Goal: Task Accomplishment & Management: Manage account settings

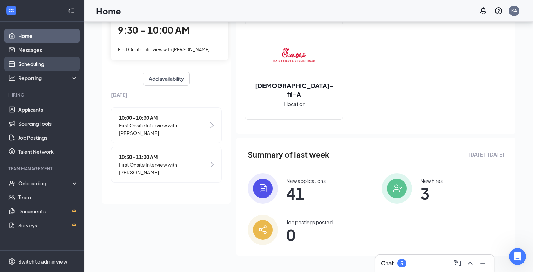
click at [29, 60] on link "Scheduling" at bounding box center [48, 64] width 60 height 14
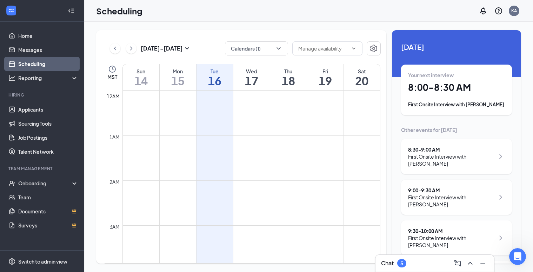
scroll to position [345, 0]
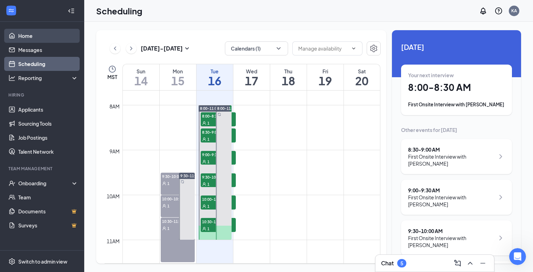
click at [27, 36] on link "Home" at bounding box center [48, 36] width 60 height 14
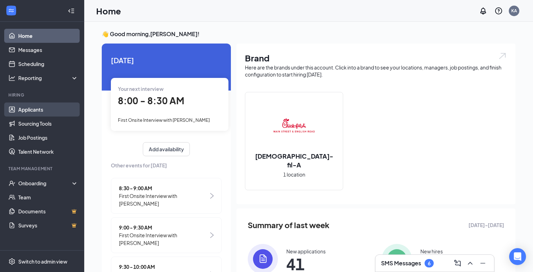
click at [34, 112] on link "Applicants" at bounding box center [48, 109] width 60 height 14
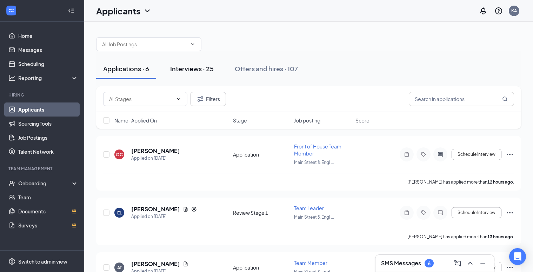
click at [197, 70] on div "Interviews · 25" at bounding box center [192, 68] width 44 height 9
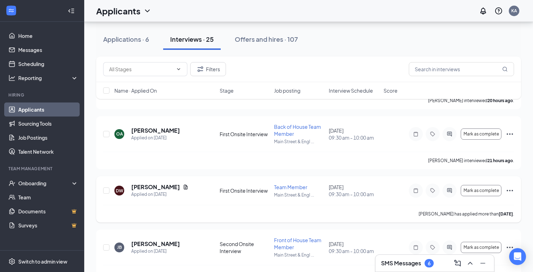
scroll to position [1155, 0]
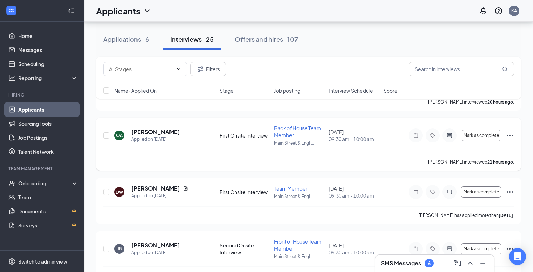
click at [510, 137] on icon "Ellipses" at bounding box center [510, 135] width 8 height 8
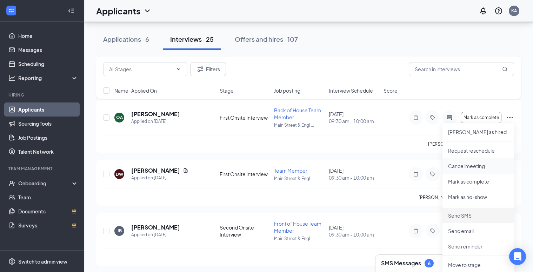
scroll to position [1165, 0]
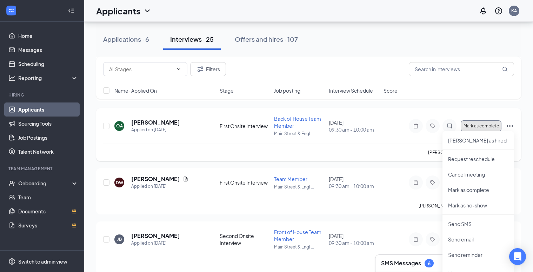
click at [480, 128] on span "Mark as complete" at bounding box center [481, 126] width 35 height 5
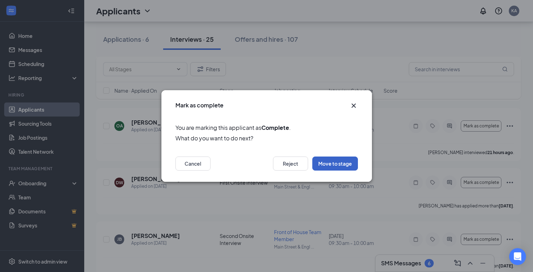
click at [338, 160] on button "Move to stage" at bounding box center [335, 163] width 46 height 14
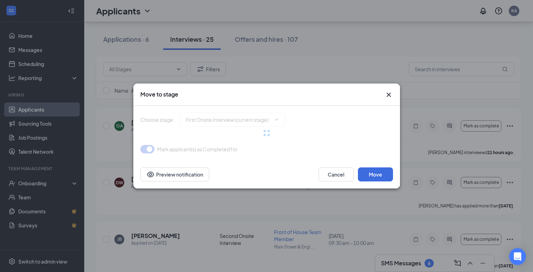
type input "Second Onsite Interview (next stage)"
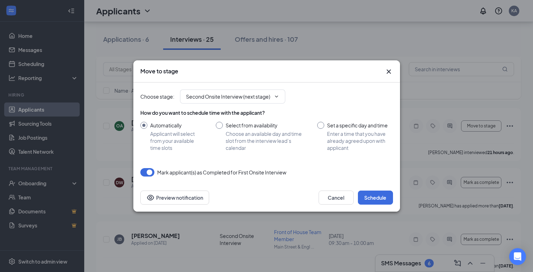
click at [322, 123] on input "Set a specific day and time Enter a time that you have already agreed upon with…" at bounding box center [354, 136] width 75 height 29
radio input "true"
radio input "false"
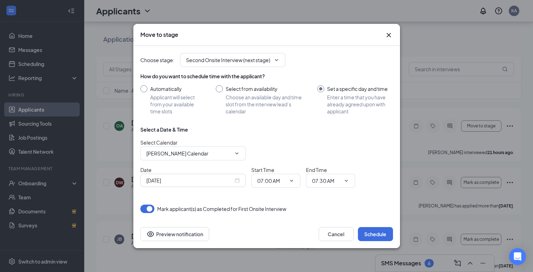
click at [389, 37] on icon "Cross" at bounding box center [389, 35] width 8 height 8
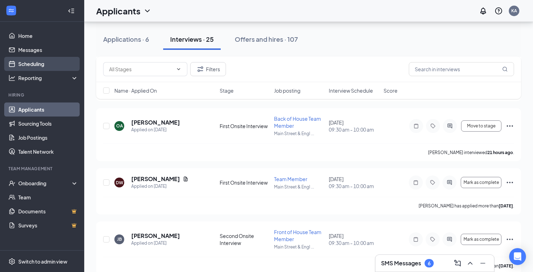
click at [38, 63] on link "Scheduling" at bounding box center [48, 64] width 60 height 14
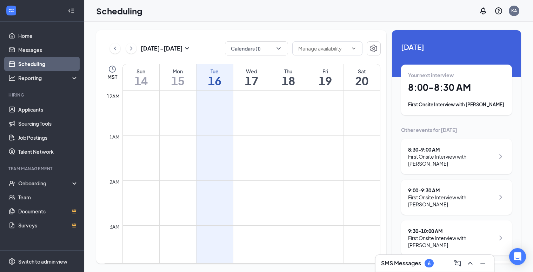
scroll to position [345, 0]
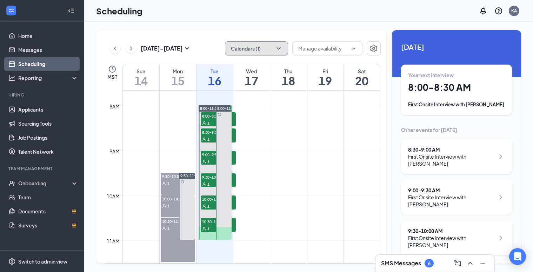
click at [281, 49] on icon "ChevronDown" at bounding box center [278, 48] width 7 height 7
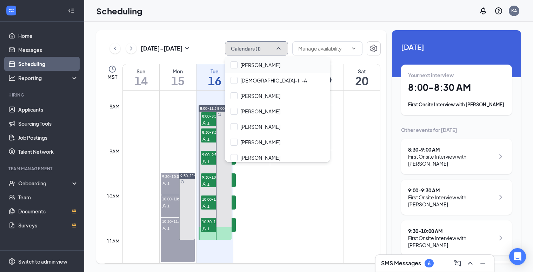
scroll to position [49, 0]
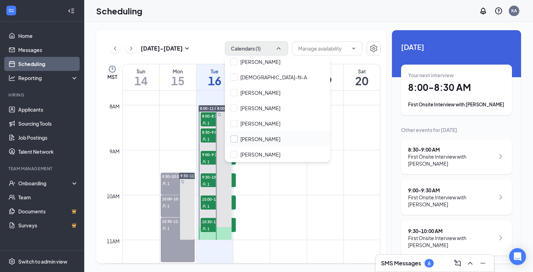
click at [256, 137] on input "[PERSON_NAME]" at bounding box center [256, 138] width 50 height 7
checkbox input "true"
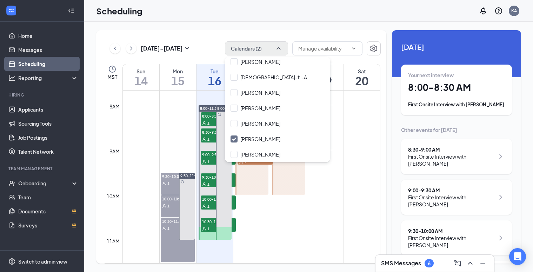
click at [321, 182] on td at bounding box center [251, 177] width 258 height 11
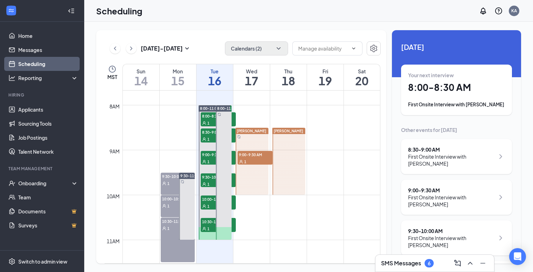
click at [295, 142] on div at bounding box center [288, 161] width 33 height 67
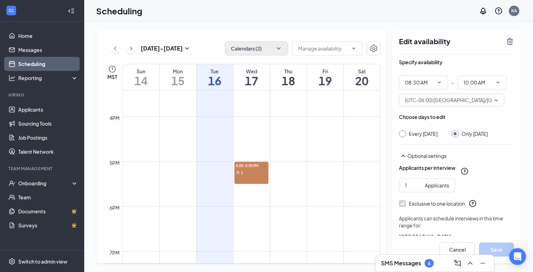
scroll to position [699, 0]
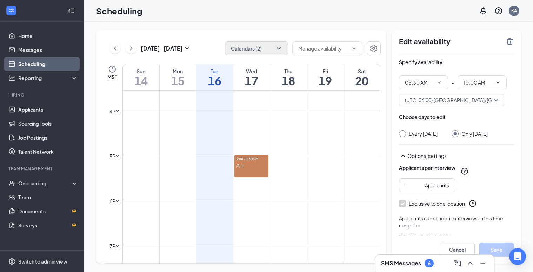
click at [259, 167] on div "1" at bounding box center [251, 165] width 34 height 7
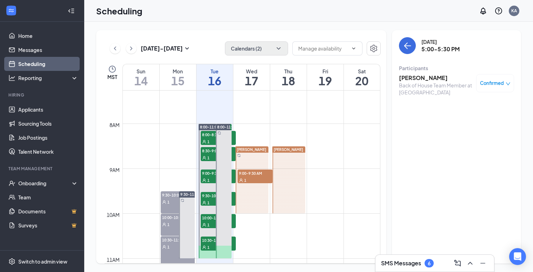
scroll to position [326, 0]
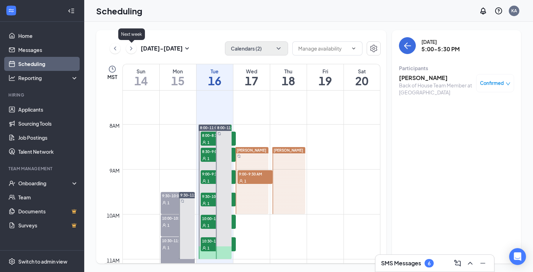
click at [132, 51] on icon "ChevronRight" at bounding box center [131, 48] width 7 height 8
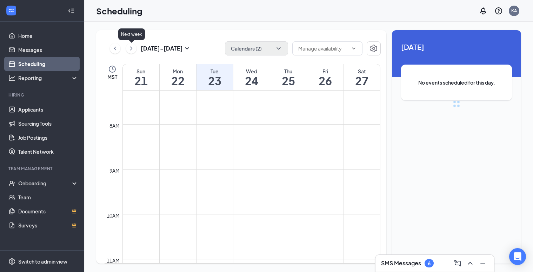
scroll to position [345, 0]
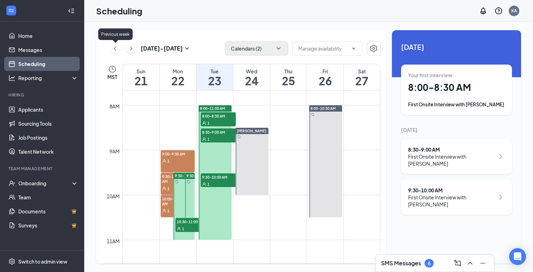
click at [112, 50] on icon "ChevronLeft" at bounding box center [115, 48] width 7 height 8
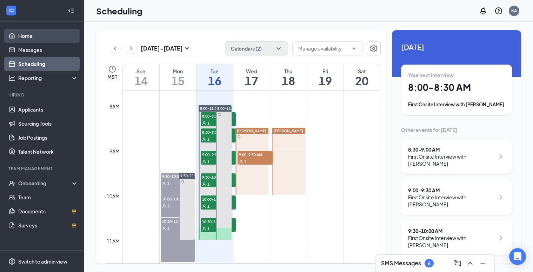
click at [36, 39] on link "Home" at bounding box center [48, 36] width 60 height 14
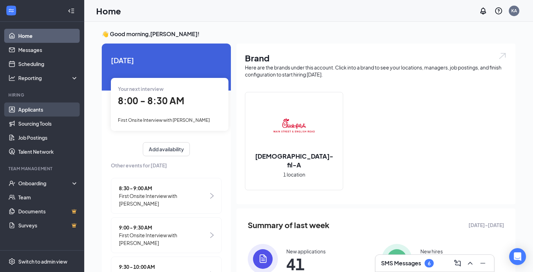
click at [33, 112] on link "Applicants" at bounding box center [48, 109] width 60 height 14
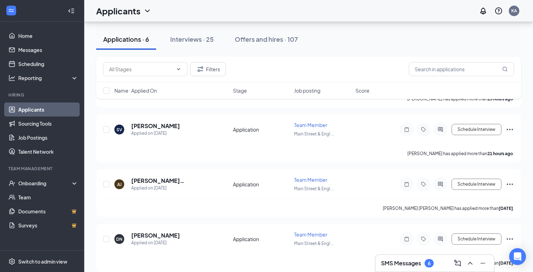
scroll to position [198, 0]
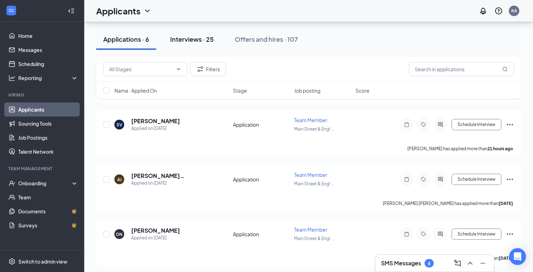
click at [189, 38] on div "Interviews · 25" at bounding box center [192, 39] width 44 height 9
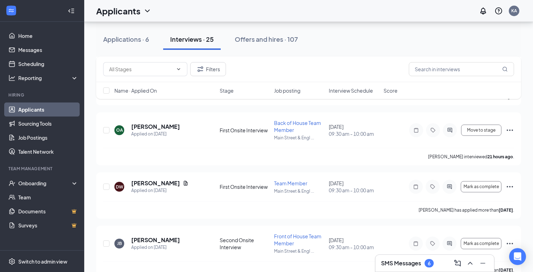
scroll to position [1159, 0]
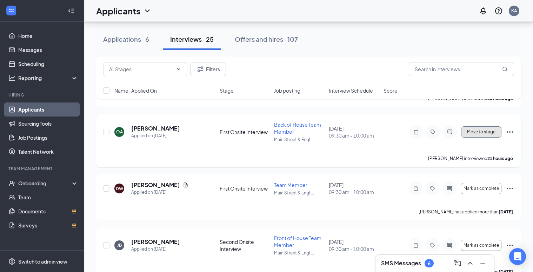
click at [475, 133] on span "Move to stage" at bounding box center [481, 131] width 28 height 5
type input "Second Onsite Interview (next stage)"
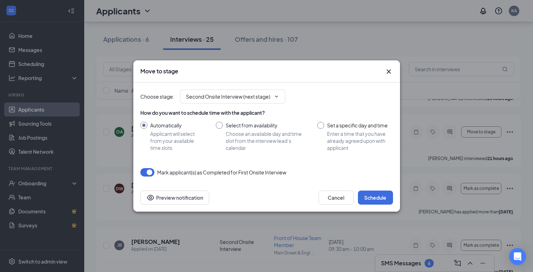
click at [322, 125] on input "Set a specific day and time Enter a time that you have already agreed upon with…" at bounding box center [354, 136] width 75 height 29
radio input "true"
radio input "false"
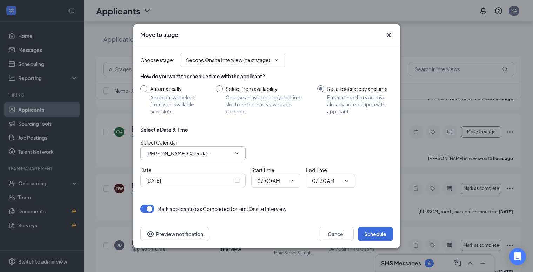
click at [223, 154] on input "[PERSON_NAME] Calendar" at bounding box center [188, 153] width 85 height 8
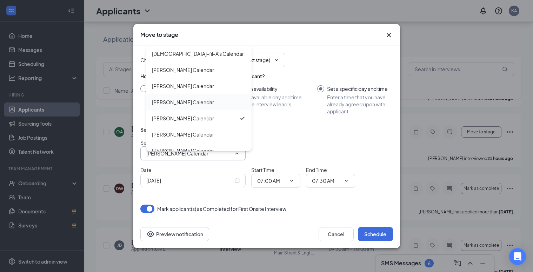
scroll to position [40, 0]
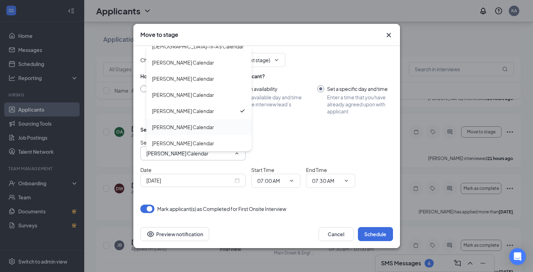
click at [203, 125] on div "[PERSON_NAME] Calendar" at bounding box center [199, 127] width 94 height 8
type input "[PERSON_NAME] Calendar"
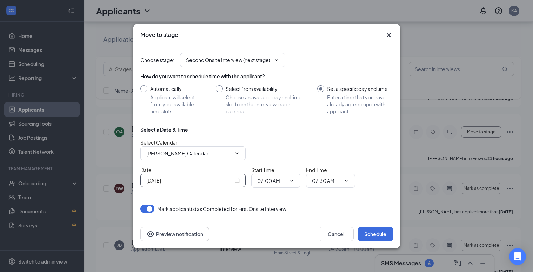
click at [235, 181] on div "[DATE]" at bounding box center [192, 180] width 93 height 8
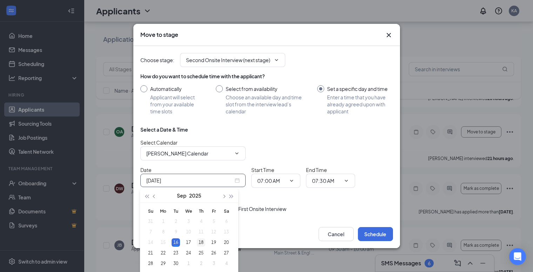
type input "[DATE]"
click at [201, 243] on div "18" at bounding box center [201, 242] width 8 height 8
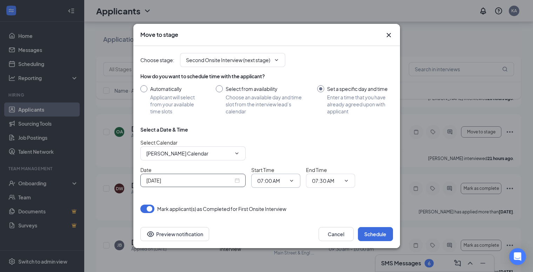
click at [294, 181] on icon "ChevronDown" at bounding box center [292, 181] width 6 height 6
click at [270, 180] on input "07:00 AM" at bounding box center [271, 181] width 29 height 8
click at [280, 143] on div "08:30 AM" at bounding box center [273, 145] width 21 height 8
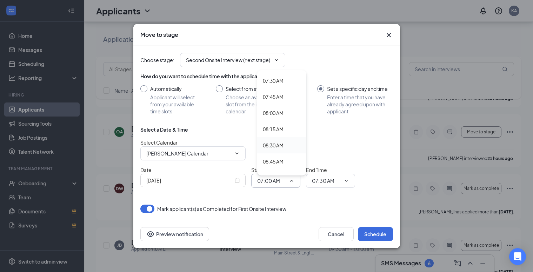
type input "08:30 AM"
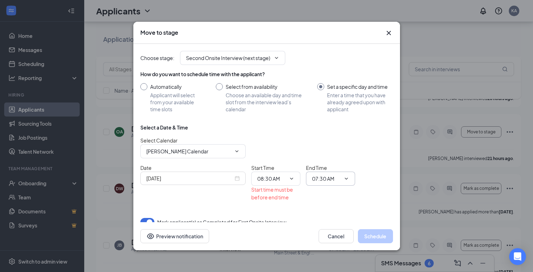
click at [322, 179] on input "07:30 AM" at bounding box center [326, 179] width 29 height 8
click at [328, 150] on div "09:00 AM" at bounding box center [328, 147] width 21 height 8
type input "09:00 AM"
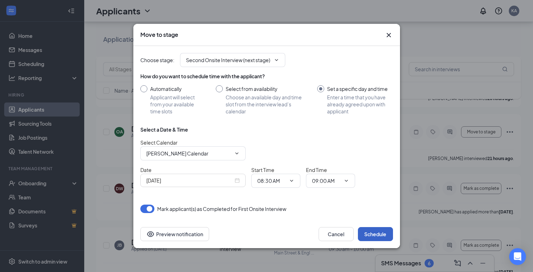
click at [375, 233] on button "Schedule" at bounding box center [375, 234] width 35 height 14
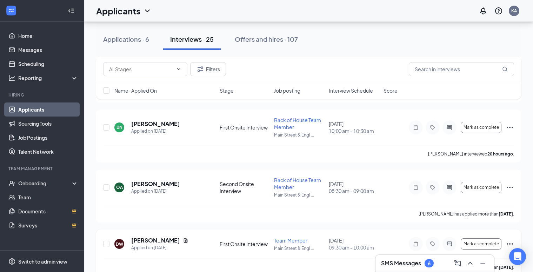
scroll to position [1103, 0]
click at [449, 189] on icon "ActiveChat" at bounding box center [449, 188] width 8 height 6
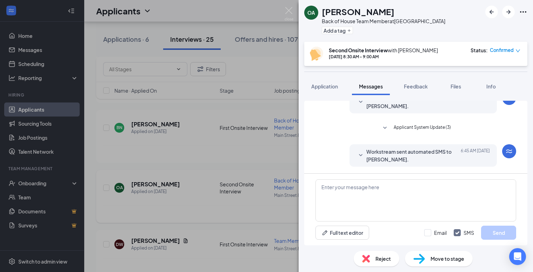
scroll to position [143, 0]
click at [360, 152] on icon "SmallChevronDown" at bounding box center [361, 155] width 8 height 8
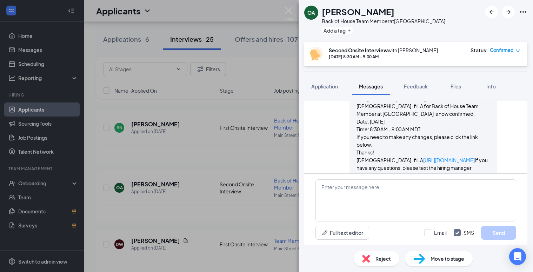
scroll to position [247, 0]
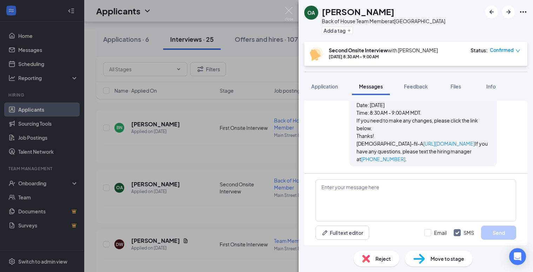
click at [294, 11] on div "OA [PERSON_NAME] Back of House Team Member at [GEOGRAPHIC_DATA] Add a tag Secon…" at bounding box center [266, 136] width 533 height 272
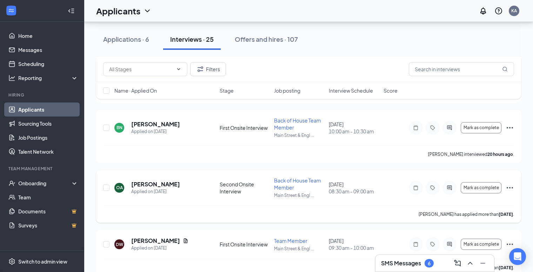
scroll to position [1101, 0]
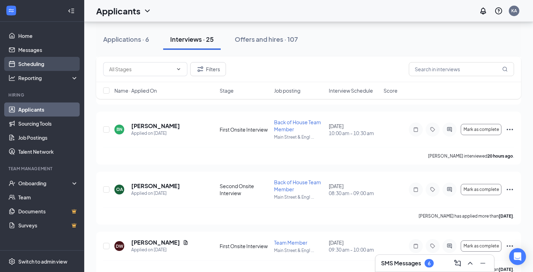
click at [35, 63] on link "Scheduling" at bounding box center [48, 64] width 60 height 14
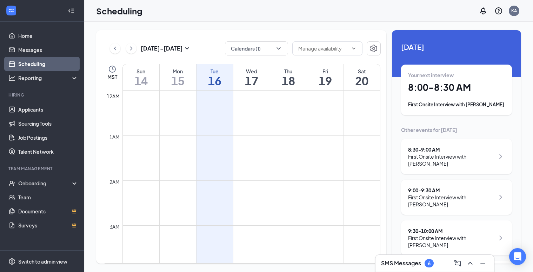
scroll to position [345, 0]
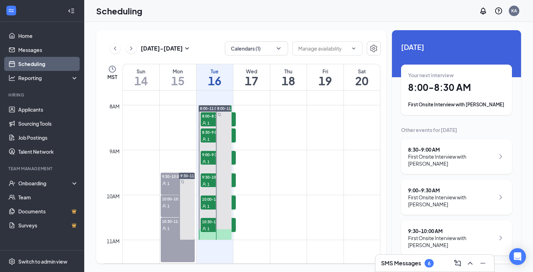
click at [171, 177] on span "9:30-10:00 AM" at bounding box center [178, 176] width 34 height 7
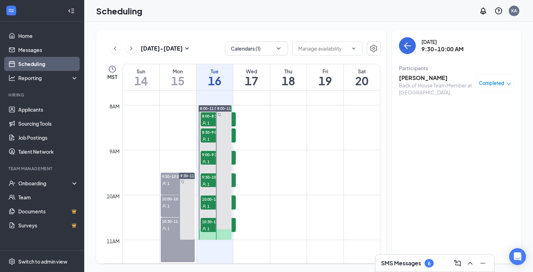
click at [171, 202] on div "1" at bounding box center [178, 205] width 34 height 7
click at [173, 236] on div "10:30-11:30 AM 1" at bounding box center [178, 240] width 34 height 45
click at [176, 204] on div "1" at bounding box center [178, 205] width 34 height 7
click at [414, 80] on h3 "[PERSON_NAME]" at bounding box center [436, 78] width 74 height 8
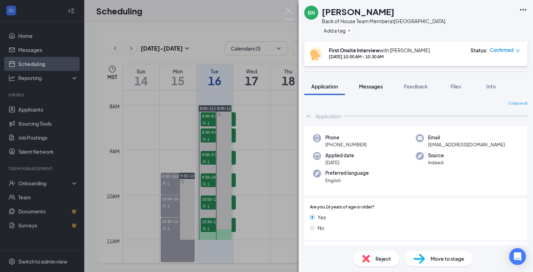
click at [368, 84] on span "Messages" at bounding box center [371, 86] width 24 height 6
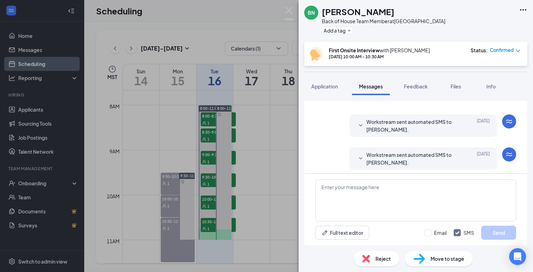
scroll to position [67, 0]
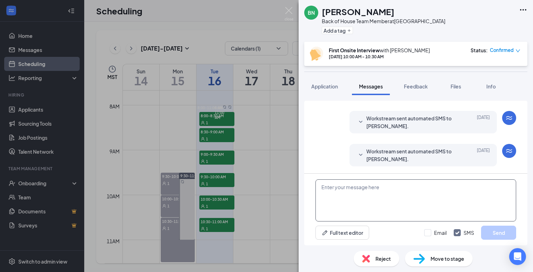
click at [348, 185] on textarea at bounding box center [415, 200] width 201 height 42
paste textarea "Hi (applicant), we noticed you didn’t attend your scheduled interview. Can you …"
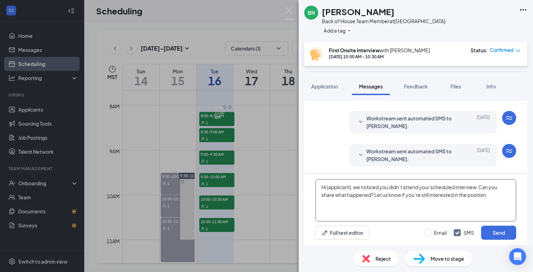
click at [350, 187] on textarea "Hi (applicant), we noticed you didn’t attend your scheduled interview. Can you …" at bounding box center [415, 200] width 201 height 42
type textarea "Hi [PERSON_NAME], we noticed you didn’t attend your scheduled interview. Can yo…"
click at [430, 234] on input "Email" at bounding box center [435, 232] width 22 height 7
checkbox input "true"
click at [499, 235] on button "Send" at bounding box center [498, 233] width 35 height 14
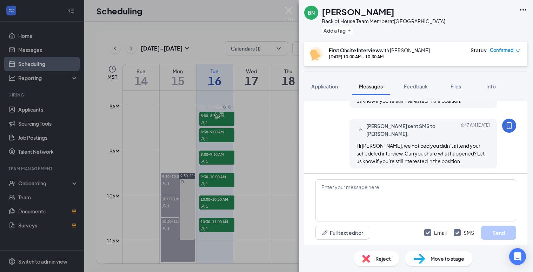
scroll to position [188, 0]
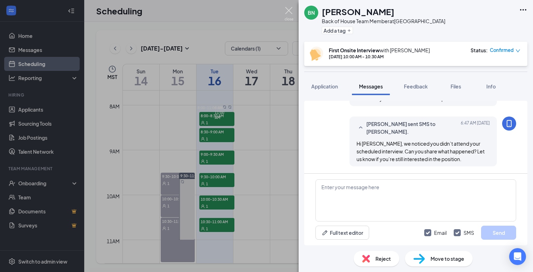
click at [288, 12] on img at bounding box center [289, 14] width 9 height 14
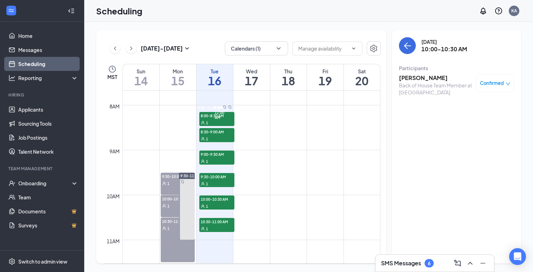
click at [173, 233] on div "10:30-11:30 AM 1" at bounding box center [178, 240] width 34 height 45
click at [423, 79] on h3 "[PERSON_NAME]" at bounding box center [436, 78] width 74 height 8
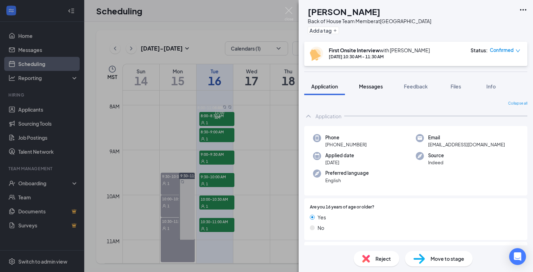
click at [377, 84] on span "Messages" at bounding box center [371, 86] width 24 height 6
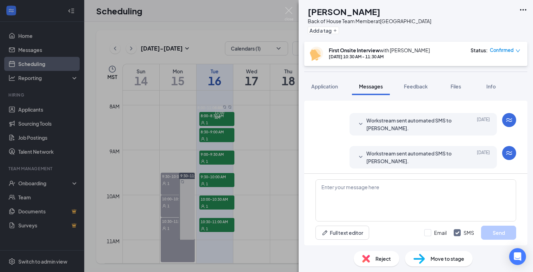
scroll to position [297, 0]
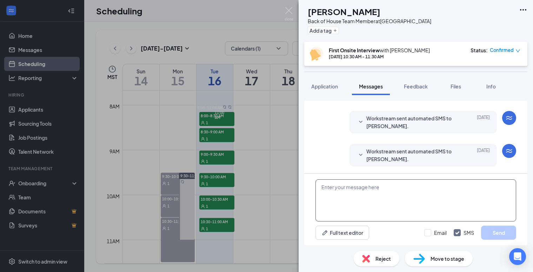
click at [348, 192] on textarea at bounding box center [415, 200] width 201 height 42
paste textarea "Hi (applicant), we noticed you didn’t attend your scheduled interview. Can you …"
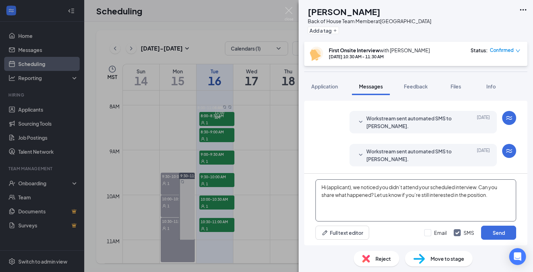
click at [351, 188] on textarea "Hi (applicant), we noticed you didn’t attend your scheduled interview. Can you …" at bounding box center [415, 200] width 201 height 42
type textarea "Hi [PERSON_NAME], we noticed you didn’t attend your scheduled interview. Can yo…"
click at [427, 236] on div "Email SMS Send" at bounding box center [470, 233] width 92 height 14
click at [427, 233] on input "Email" at bounding box center [435, 232] width 22 height 7
checkbox input "true"
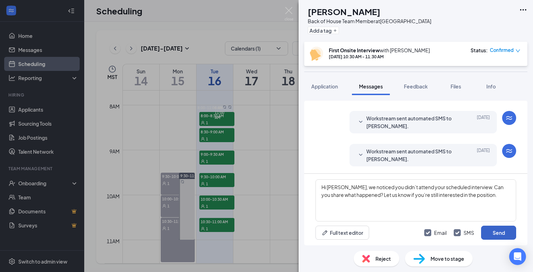
click at [497, 233] on button "Send" at bounding box center [498, 233] width 35 height 14
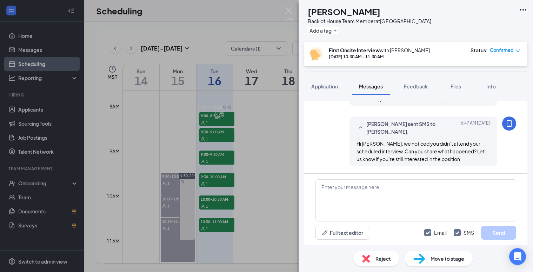
scroll to position [417, 0]
click at [286, 10] on img at bounding box center [289, 14] width 9 height 14
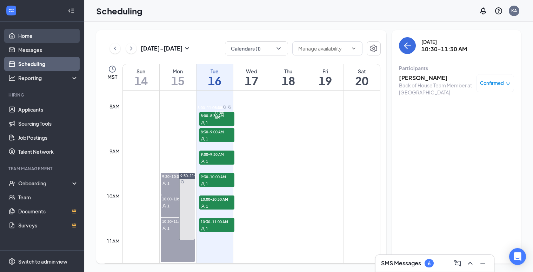
click at [27, 37] on link "Home" at bounding box center [48, 36] width 60 height 14
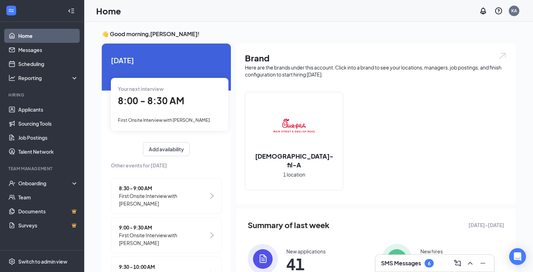
click at [134, 102] on span "8:00 - 8:30 AM" at bounding box center [151, 101] width 66 height 12
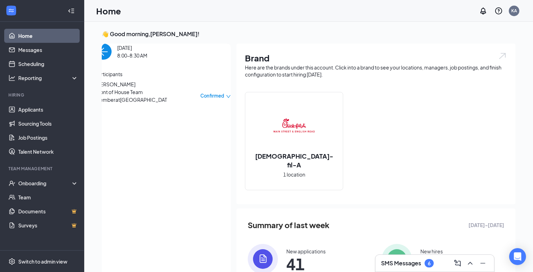
scroll to position [3, 0]
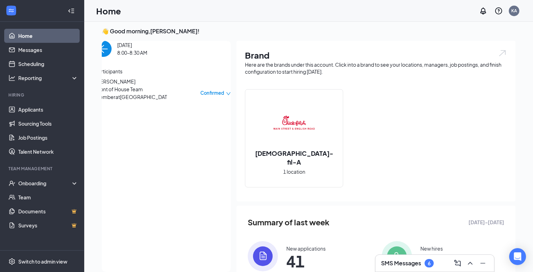
click at [139, 85] on span "[PERSON_NAME]" at bounding box center [132, 82] width 74 height 8
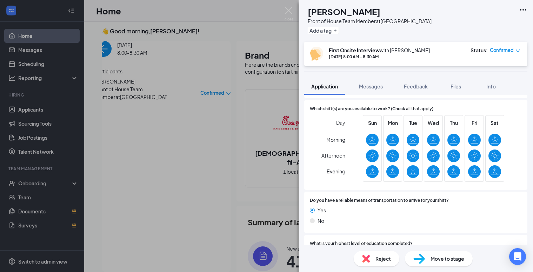
scroll to position [227, 0]
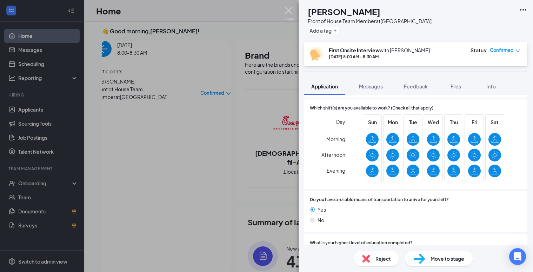
click at [292, 14] on img at bounding box center [289, 14] width 9 height 14
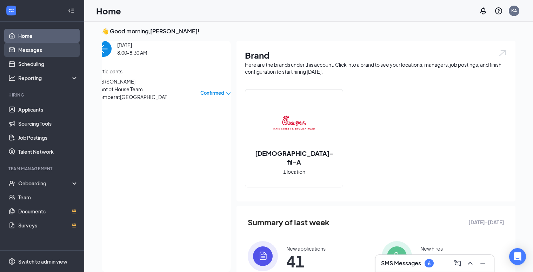
click at [36, 55] on link "Messages" at bounding box center [48, 50] width 60 height 14
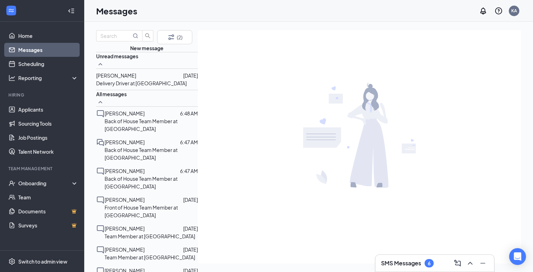
click at [152, 87] on p "Delivery Driver at [GEOGRAPHIC_DATA]" at bounding box center [141, 83] width 91 height 8
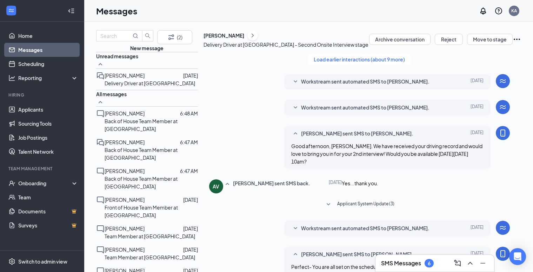
scroll to position [181, 0]
click at [173, 44] on button "(2)" at bounding box center [174, 37] width 35 height 14
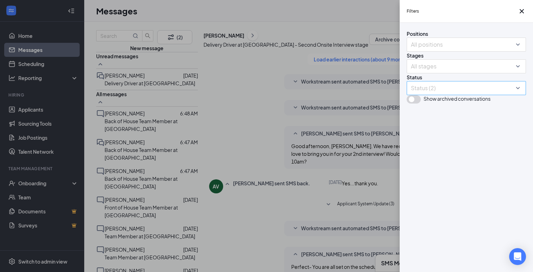
click at [432, 94] on div at bounding box center [462, 87] width 109 height 11
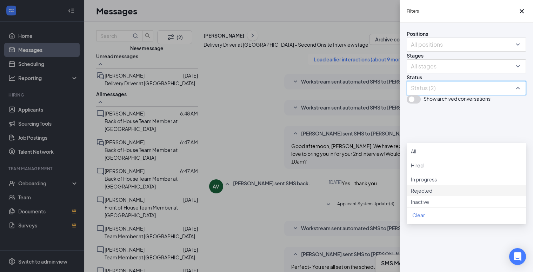
click at [416, 187] on div at bounding box center [466, 187] width 111 height 0
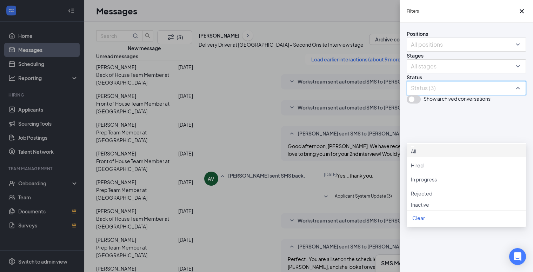
click at [416, 189] on div at bounding box center [466, 188] width 111 height 3
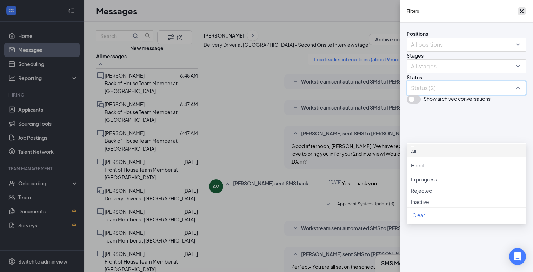
click at [522, 13] on icon "Cross" at bounding box center [522, 11] width 8 height 8
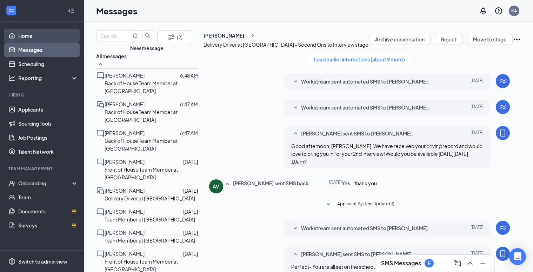
click at [19, 38] on link "Home" at bounding box center [48, 36] width 60 height 14
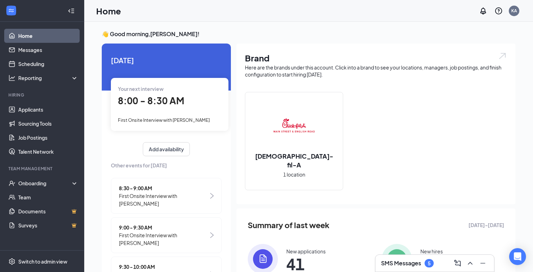
click at [138, 188] on span "8:30 - 9:00 AM" at bounding box center [163, 188] width 89 height 8
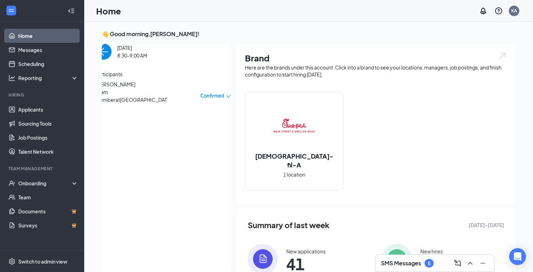
scroll to position [3, 0]
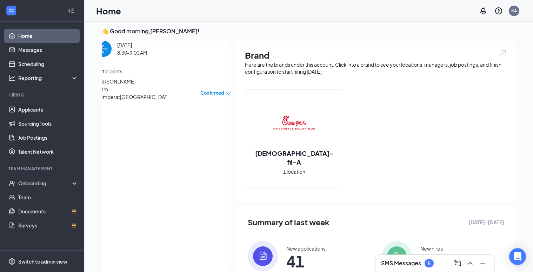
click at [132, 85] on span "[PERSON_NAME]" at bounding box center [132, 82] width 74 height 8
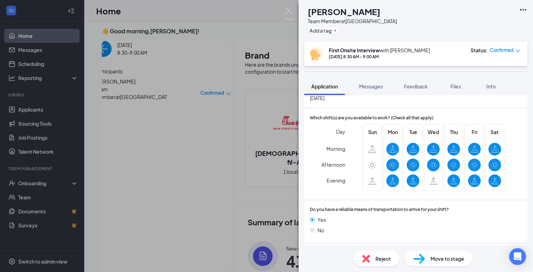
scroll to position [367, 0]
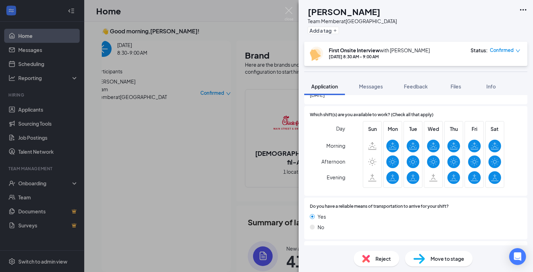
click at [44, 37] on div "RB [PERSON_NAME] Team Member at [GEOGRAPHIC_DATA] Add a tag First Onsite Interv…" at bounding box center [266, 136] width 533 height 272
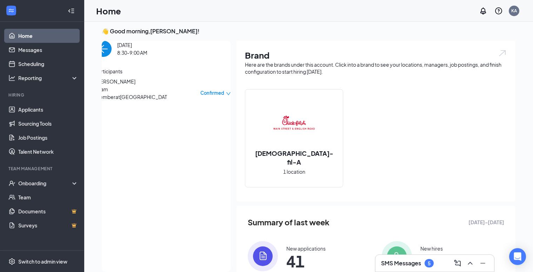
click at [29, 36] on link "Home" at bounding box center [48, 36] width 60 height 14
click at [111, 57] on img "back-button" at bounding box center [103, 49] width 16 height 16
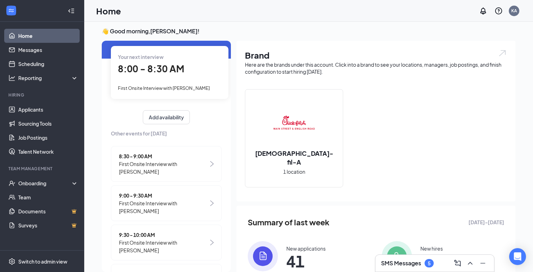
scroll to position [32, 0]
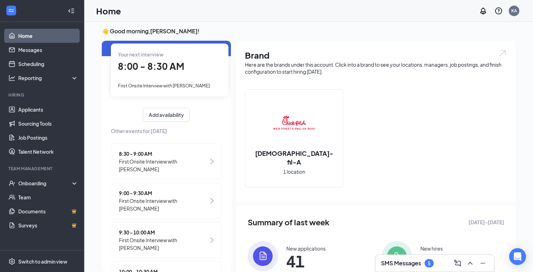
click at [145, 189] on span "9:00 - 9:30 AM" at bounding box center [163, 193] width 89 height 8
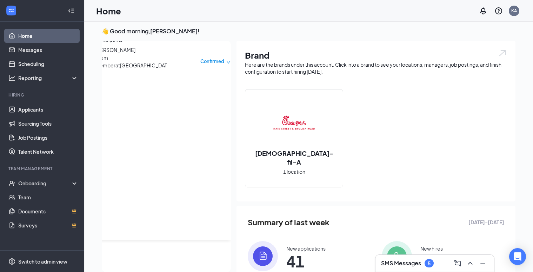
scroll to position [0, 0]
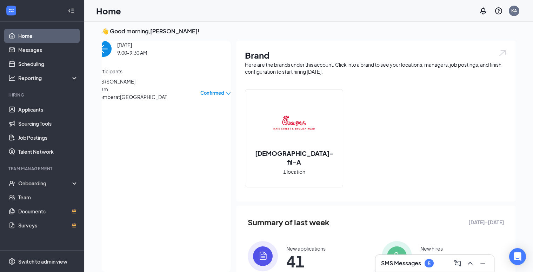
click at [120, 85] on span "[PERSON_NAME]" at bounding box center [132, 82] width 74 height 8
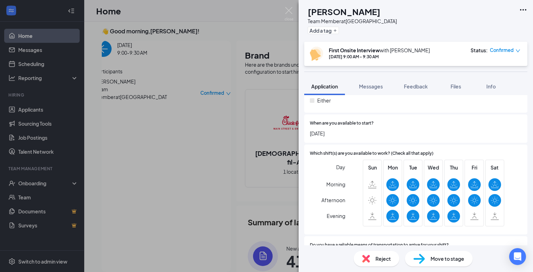
scroll to position [328, 0]
click at [114, 57] on div "KW [PERSON_NAME] Team Member at [GEOGRAPHIC_DATA] Add a tag First Onsite Interv…" at bounding box center [266, 136] width 533 height 272
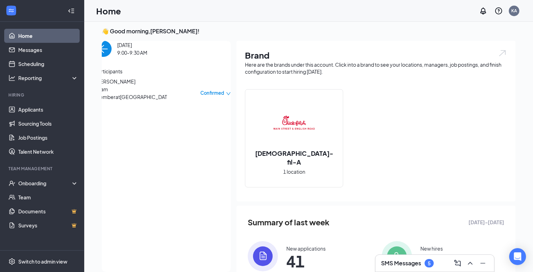
click at [112, 57] on img "back-button" at bounding box center [103, 49] width 16 height 16
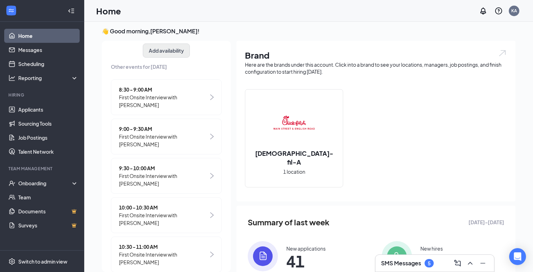
scroll to position [103, 0]
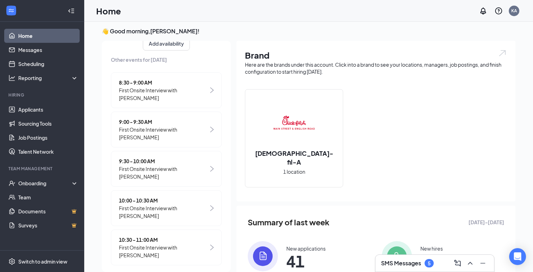
click at [147, 157] on span "9:30 - 10:00 AM" at bounding box center [163, 161] width 89 height 8
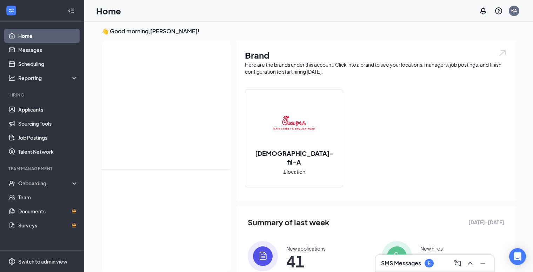
scroll to position [0, 0]
click at [121, 85] on span "[PERSON_NAME]" at bounding box center [132, 82] width 74 height 8
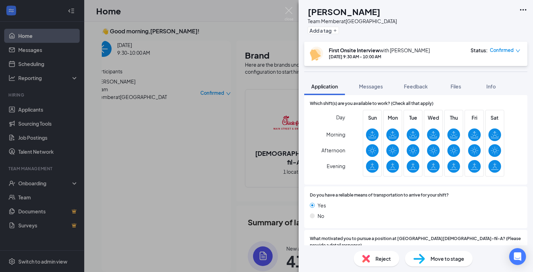
scroll to position [372, 0]
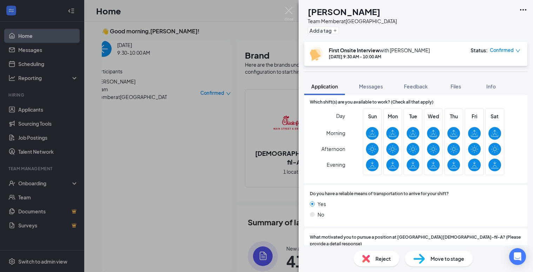
click at [113, 55] on div "DW [PERSON_NAME] Team Member at [GEOGRAPHIC_DATA] Add a tag First Onsite Interv…" at bounding box center [266, 136] width 533 height 272
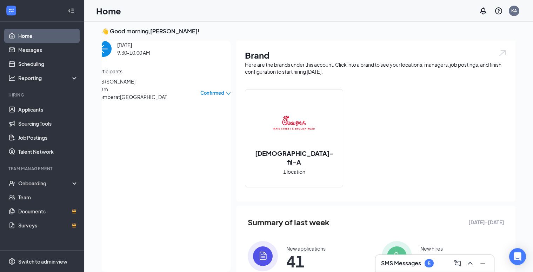
click at [112, 55] on img "back-button" at bounding box center [103, 49] width 16 height 16
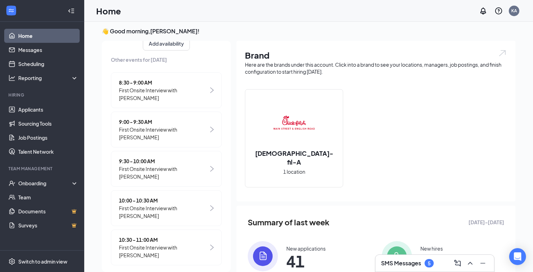
scroll to position [103, 0]
click at [151, 204] on span "First Onsite Interview with [PERSON_NAME]" at bounding box center [163, 211] width 89 height 15
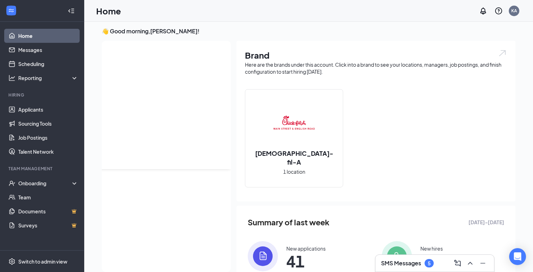
scroll to position [0, 0]
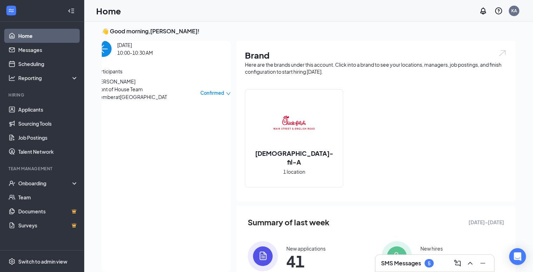
click at [140, 85] on span "[PERSON_NAME]" at bounding box center [132, 82] width 74 height 8
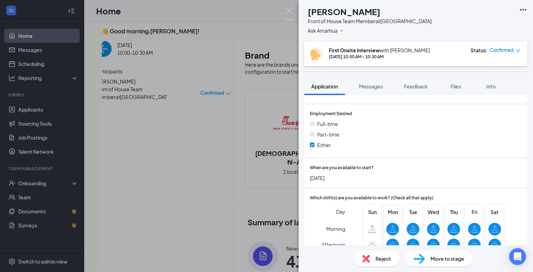
scroll to position [137, 0]
click at [290, 9] on img at bounding box center [289, 14] width 9 height 14
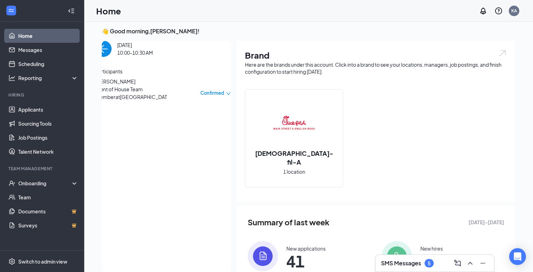
click at [112, 57] on img "back-button" at bounding box center [103, 49] width 16 height 16
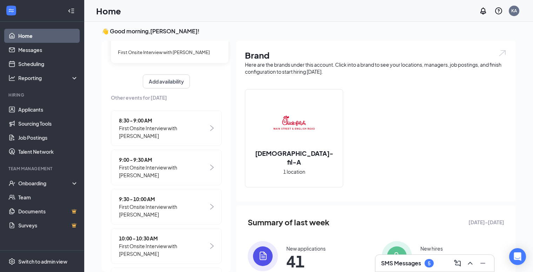
scroll to position [103, 0]
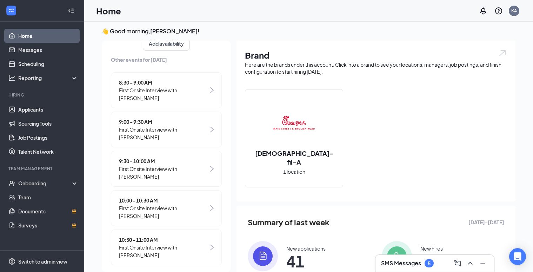
click at [153, 244] on span "First Onsite Interview with [PERSON_NAME]" at bounding box center [163, 251] width 89 height 15
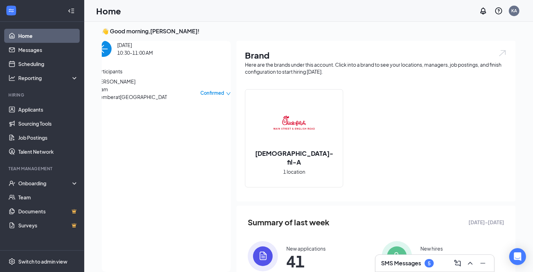
click at [130, 85] on span "[PERSON_NAME]" at bounding box center [132, 82] width 74 height 8
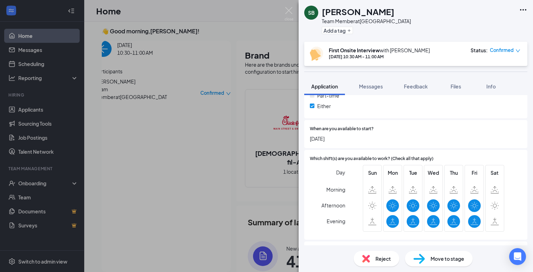
scroll to position [319, 0]
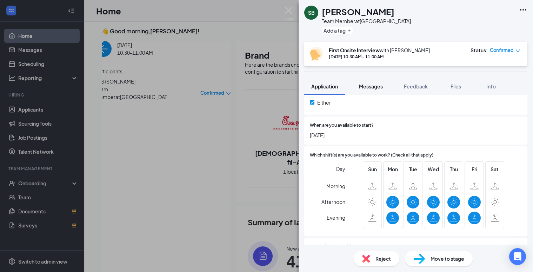
click at [370, 90] on button "Messages" at bounding box center [371, 87] width 38 height 18
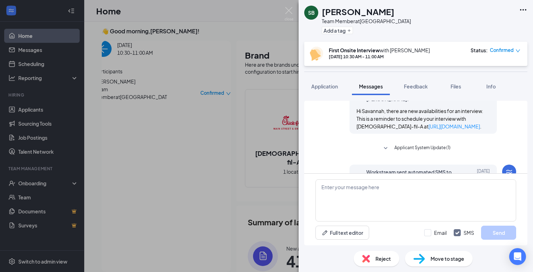
scroll to position [400, 0]
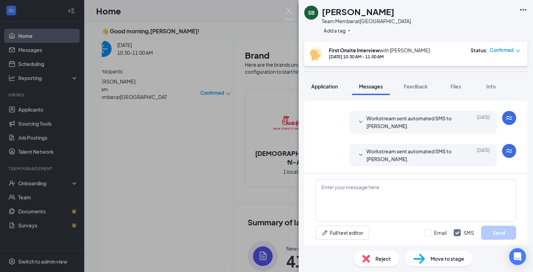
click at [324, 85] on span "Application" at bounding box center [324, 86] width 27 height 6
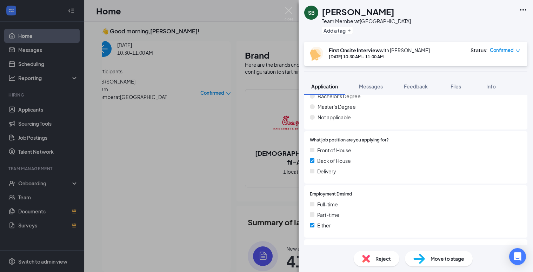
scroll to position [196, 0]
click at [291, 10] on img at bounding box center [289, 14] width 9 height 14
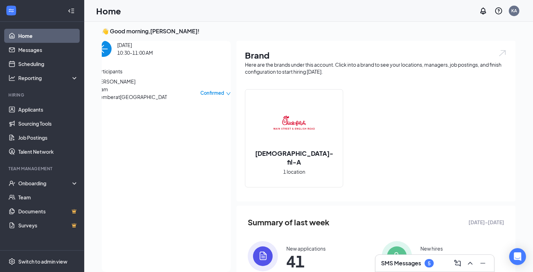
click at [22, 38] on link "Home" at bounding box center [48, 36] width 60 height 14
click at [112, 57] on img "back-button" at bounding box center [103, 49] width 16 height 16
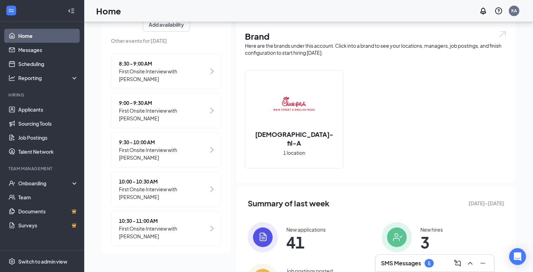
scroll to position [26, 0]
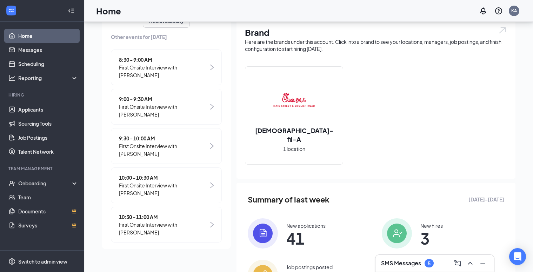
click at [163, 142] on span "First Onsite Interview with [PERSON_NAME]" at bounding box center [163, 149] width 89 height 15
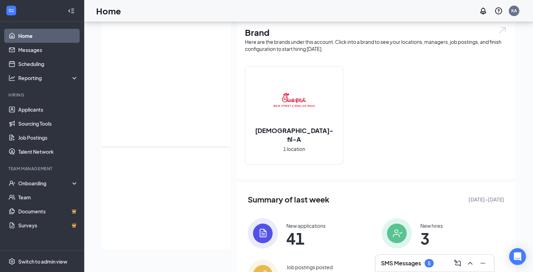
scroll to position [0, 0]
click at [116, 62] on span "[PERSON_NAME]" at bounding box center [132, 59] width 74 height 8
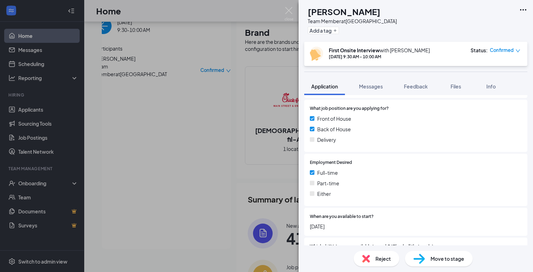
type textarea "I don't get an error message, but interviewees cannot schedule interviews. They…"
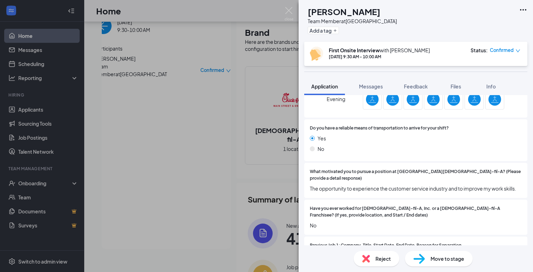
scroll to position [551, 0]
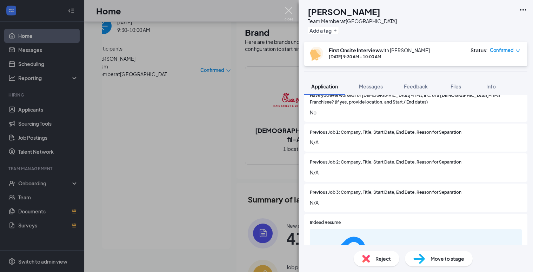
click at [288, 10] on img at bounding box center [289, 14] width 9 height 14
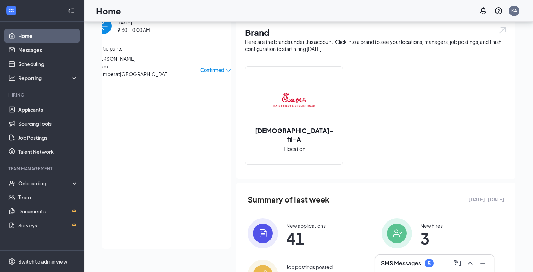
click at [29, 32] on link "Home" at bounding box center [48, 36] width 60 height 14
click at [28, 112] on link "Applicants" at bounding box center [48, 109] width 60 height 14
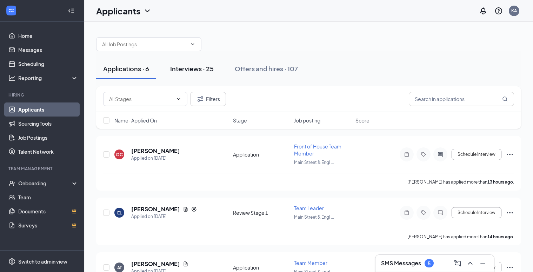
click at [184, 66] on div "Interviews · 25" at bounding box center [192, 68] width 44 height 9
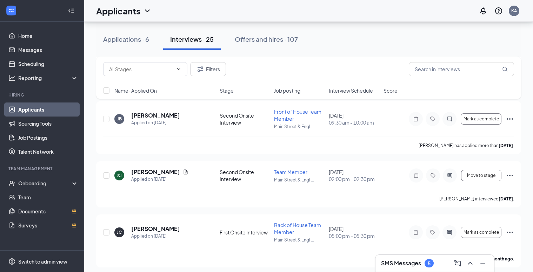
scroll to position [1289, 0]
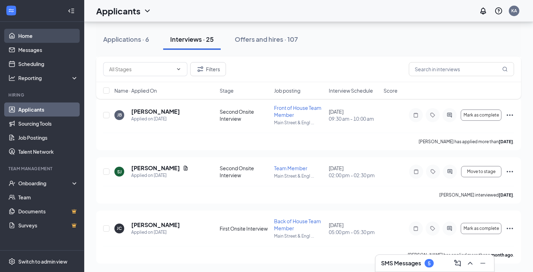
click at [27, 36] on link "Home" at bounding box center [48, 36] width 60 height 14
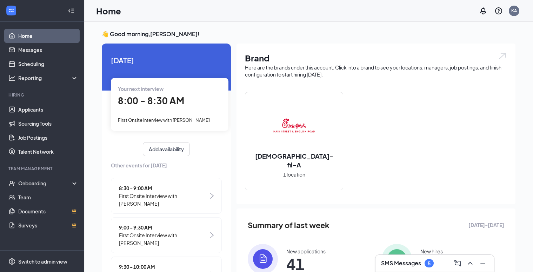
click at [24, 33] on link "Home" at bounding box center [48, 36] width 60 height 14
click at [25, 112] on link "Applicants" at bounding box center [48, 109] width 60 height 14
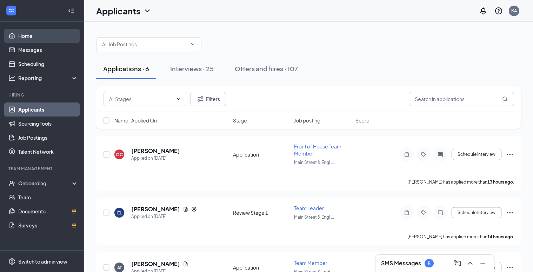
click at [21, 32] on link "Home" at bounding box center [48, 36] width 60 height 14
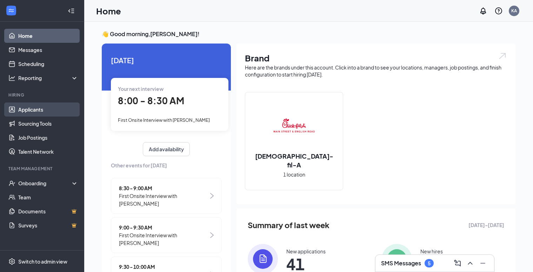
click at [32, 113] on link "Applicants" at bounding box center [48, 109] width 60 height 14
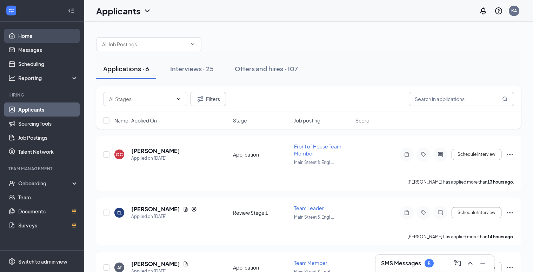
click at [22, 30] on link "Home" at bounding box center [48, 36] width 60 height 14
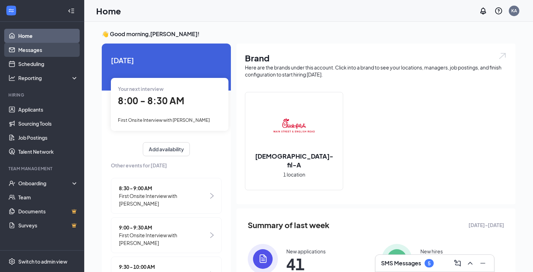
click at [37, 52] on link "Messages" at bounding box center [48, 50] width 60 height 14
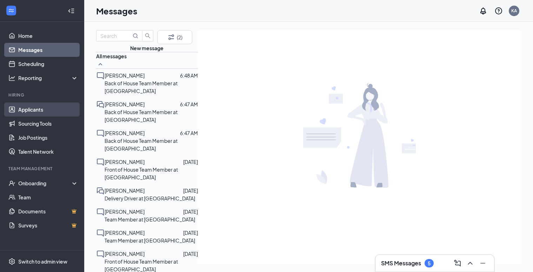
click at [34, 109] on link "Applicants" at bounding box center [48, 109] width 60 height 14
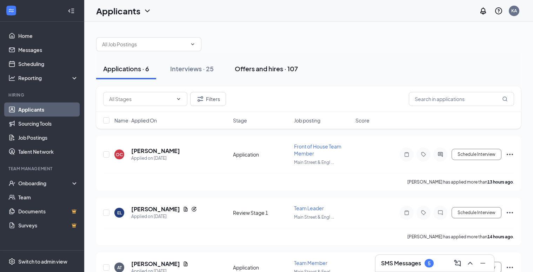
click at [248, 69] on div "Offers and hires · 107" at bounding box center [266, 68] width 63 height 9
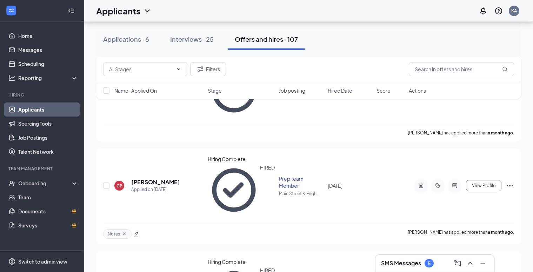
scroll to position [510, 0]
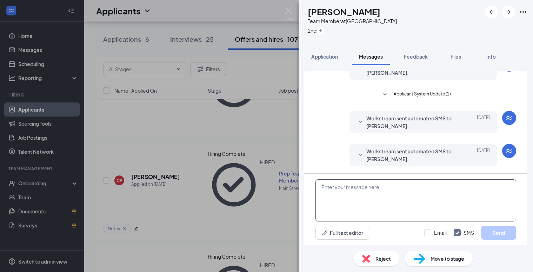
scroll to position [335, 0]
click at [376, 188] on textarea at bounding box center [415, 200] width 201 height 42
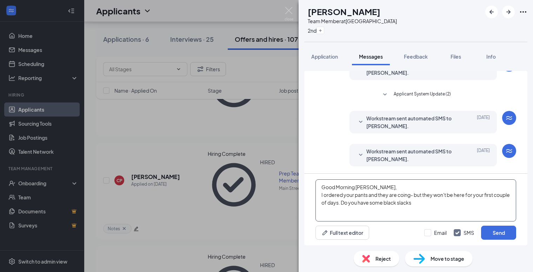
click at [404, 197] on textarea "Good Morning [PERSON_NAME], I ordered your pants and they are coing- but they w…" at bounding box center [415, 200] width 201 height 42
click at [431, 201] on textarea "Good Morning [PERSON_NAME], I ordered your pants and they are coming- but they …" at bounding box center [415, 200] width 201 height 42
type textarea "Good Morning [PERSON_NAME], I ordered your pants and they are coming- but they …"
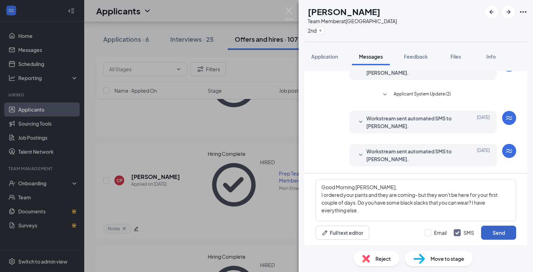
click at [499, 236] on button "Send" at bounding box center [498, 233] width 35 height 14
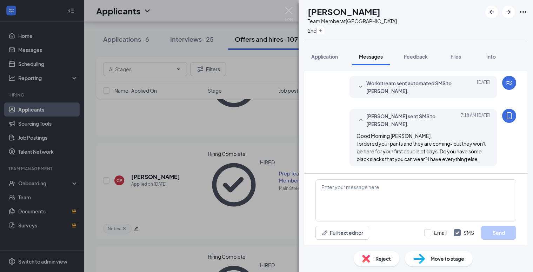
scroll to position [403, 0]
click at [287, 8] on img at bounding box center [289, 14] width 9 height 14
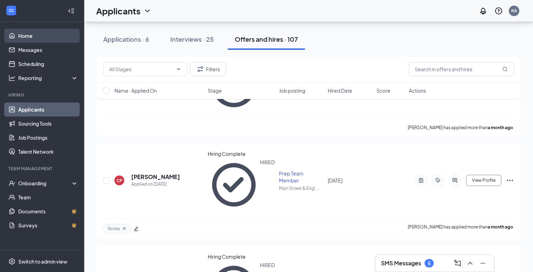
click at [31, 36] on link "Home" at bounding box center [48, 36] width 60 height 14
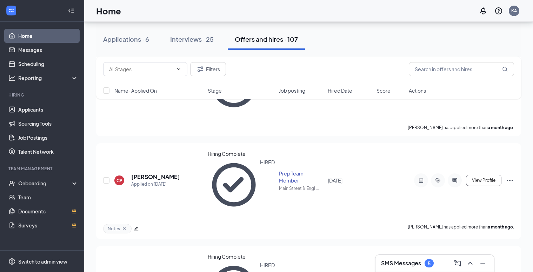
scroll to position [71, 0]
